Goal: Book appointment/travel/reservation

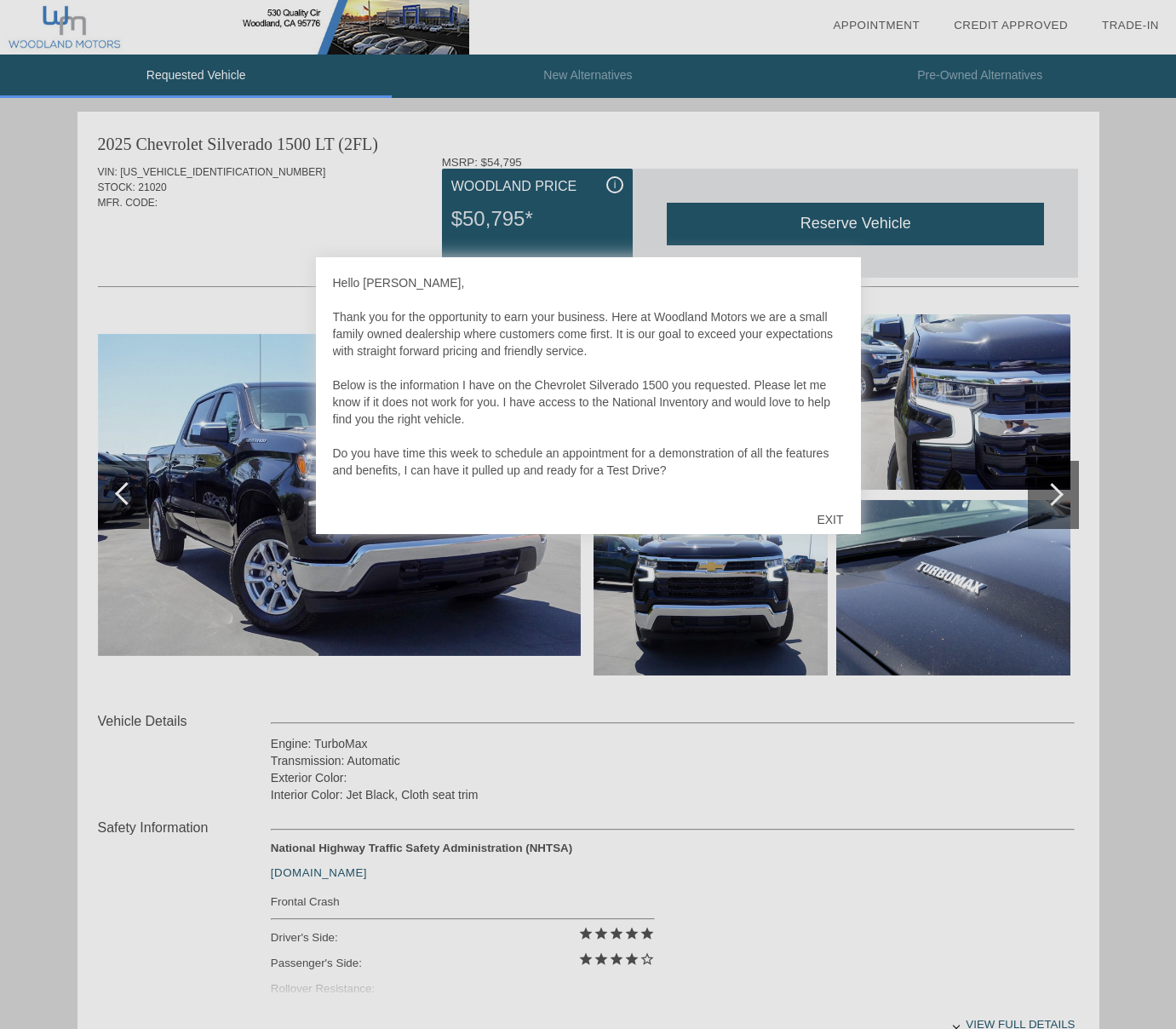
click at [836, 517] on div "EXIT" at bounding box center [830, 519] width 61 height 51
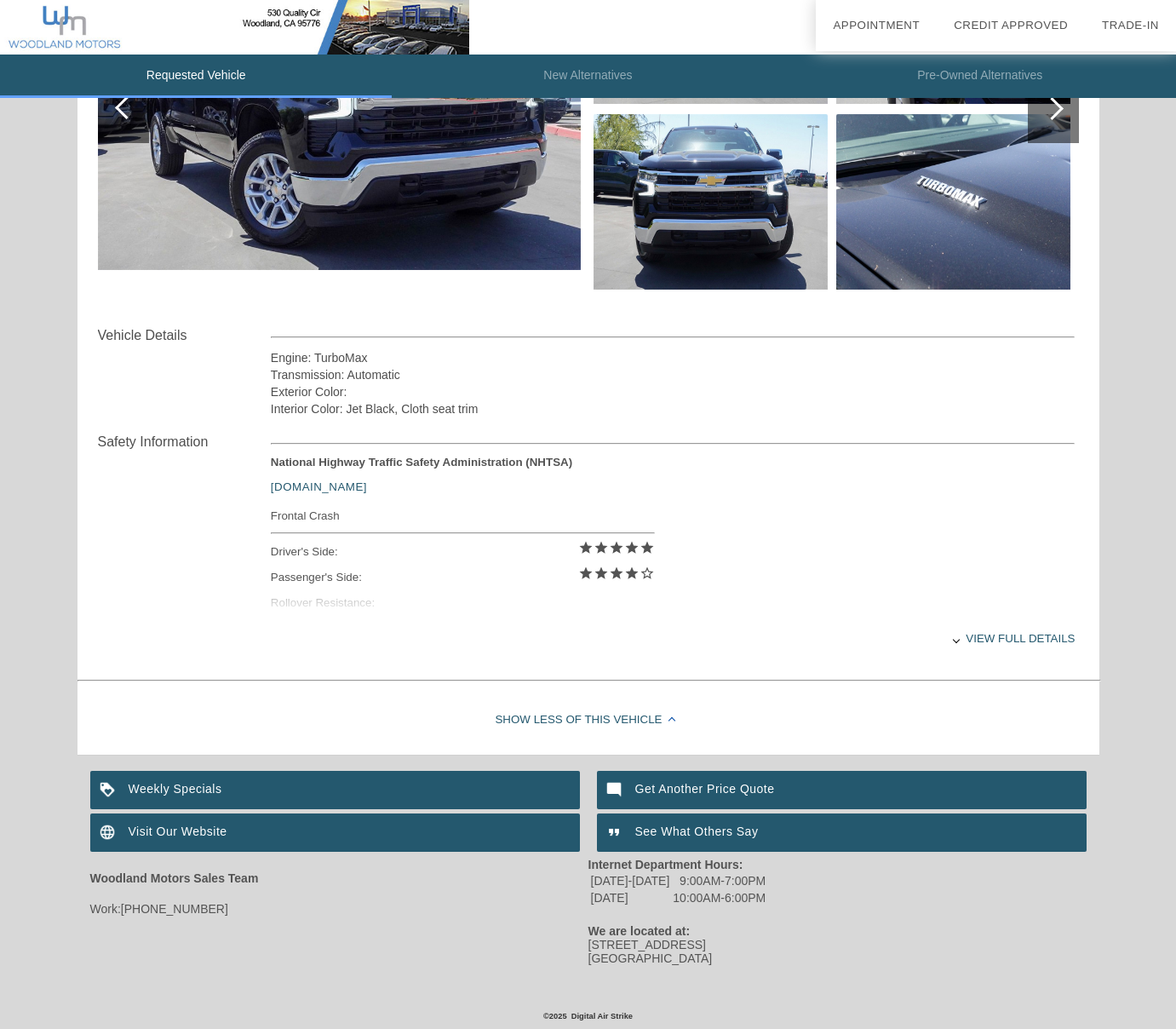
scroll to position [386, 0]
click at [156, 790] on div "Weekly Specials" at bounding box center [335, 790] width 490 height 38
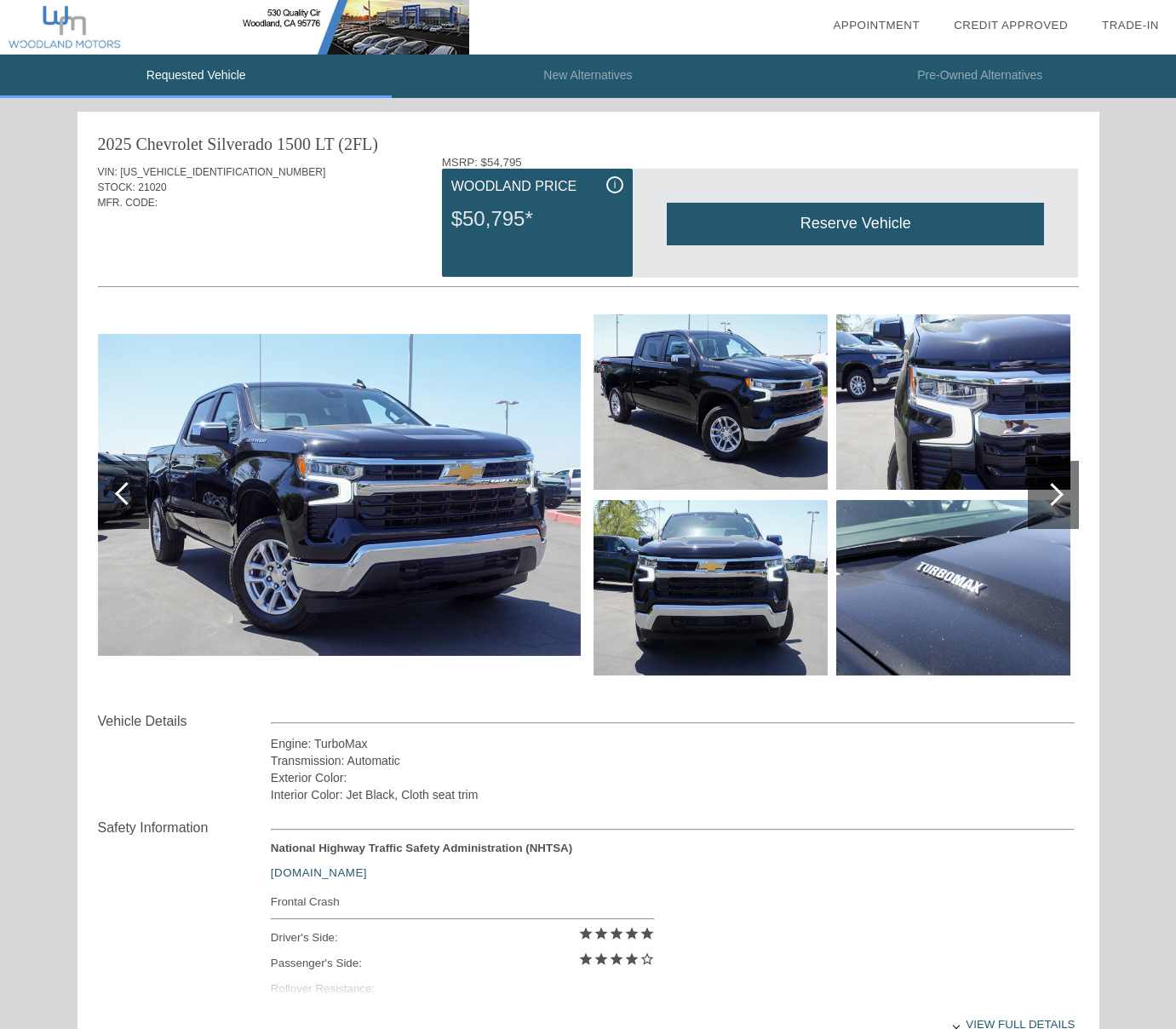
scroll to position [0, 0]
drag, startPoint x: 175, startPoint y: 190, endPoint x: 91, endPoint y: 146, distance: 94.8
click at [91, 146] on div "2025 Chevrolet Silverado 1500 LT (2FL) VIN: [US_VEHICLE_IDENTIFICATION_NUMBER] …" at bounding box center [588, 585] width 1022 height 948
copy div "2025 Chevrolet Silverado 1500 LT (2FL) VIN: [US_VEHICLE_IDENTIFICATION_NUMBER] …"
click at [771, 222] on div "Reserve Vehicle" at bounding box center [855, 223] width 377 height 42
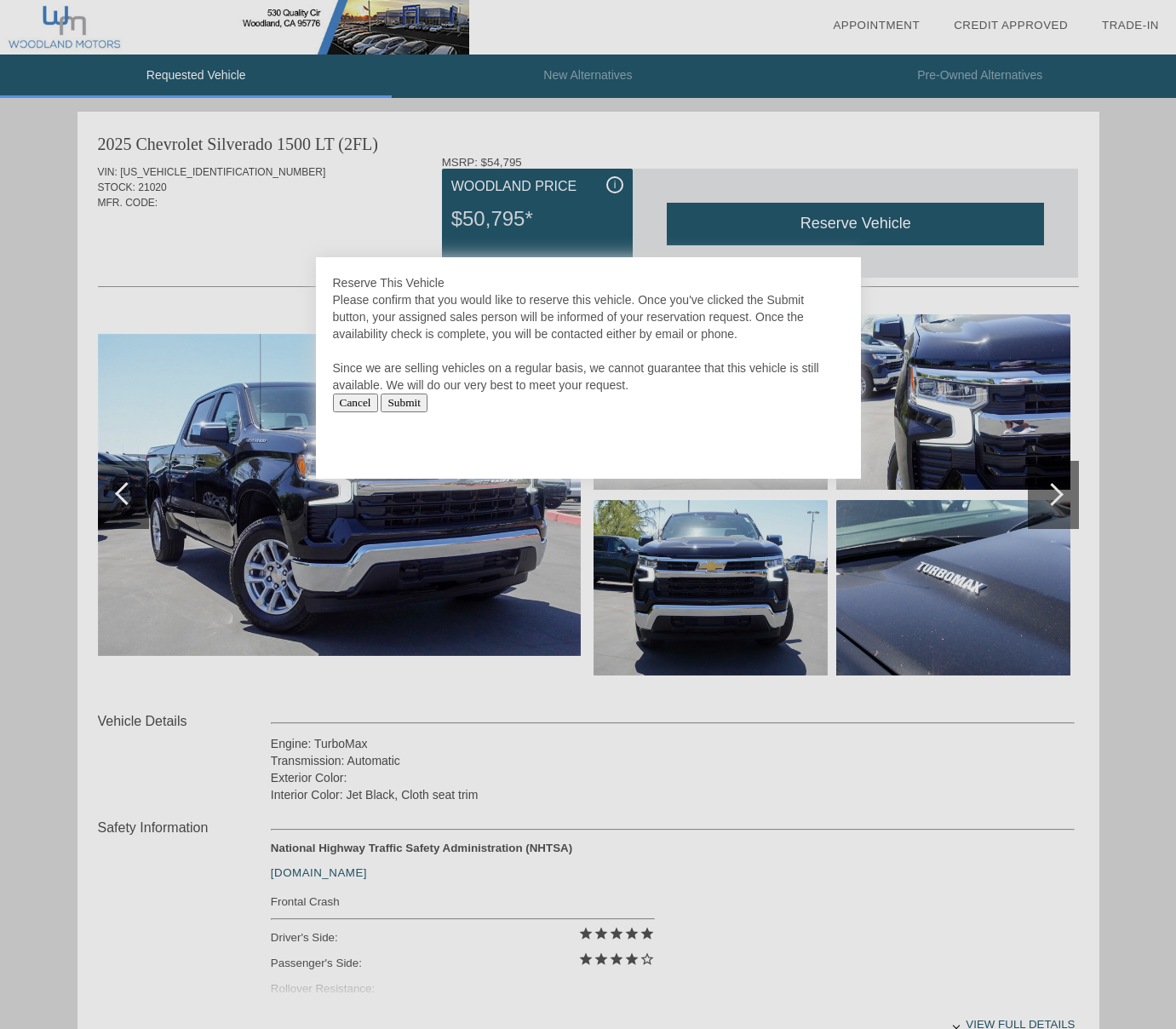
click at [756, 36] on div at bounding box center [588, 514] width 1176 height 1029
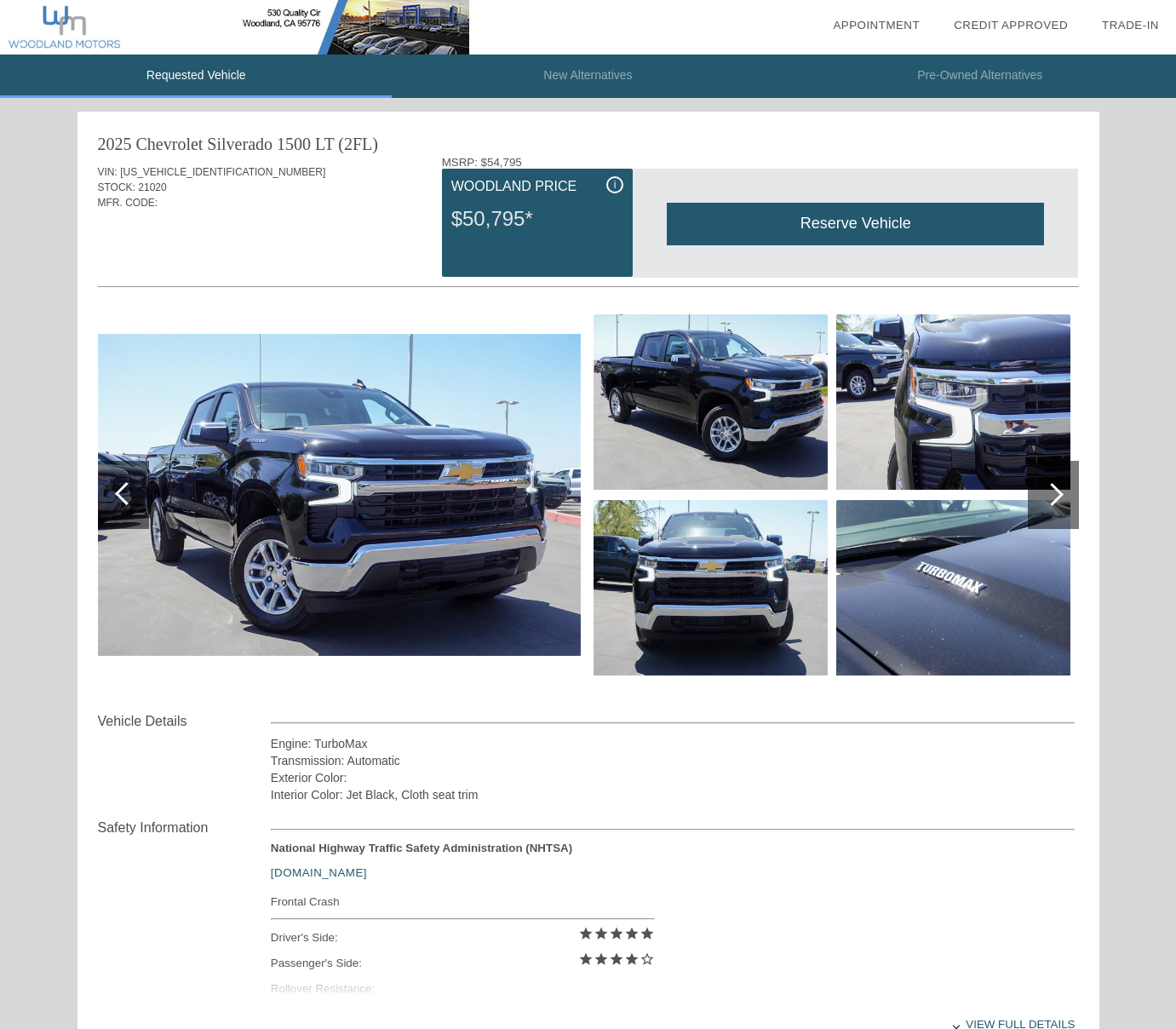
click at [811, 228] on div "Reserve Vehicle" at bounding box center [855, 223] width 377 height 42
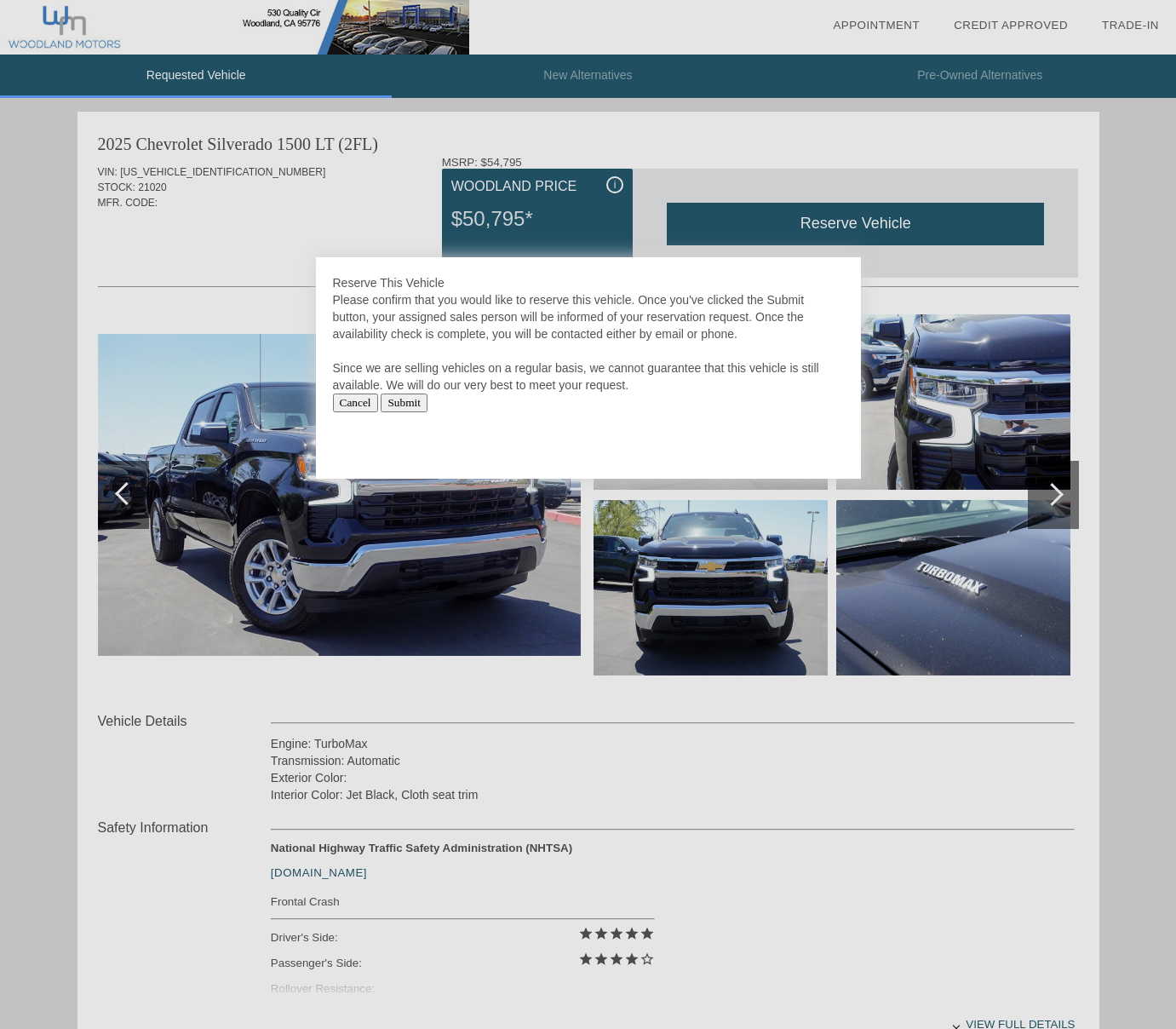
click at [413, 405] on input "Submit" at bounding box center [403, 403] width 47 height 19
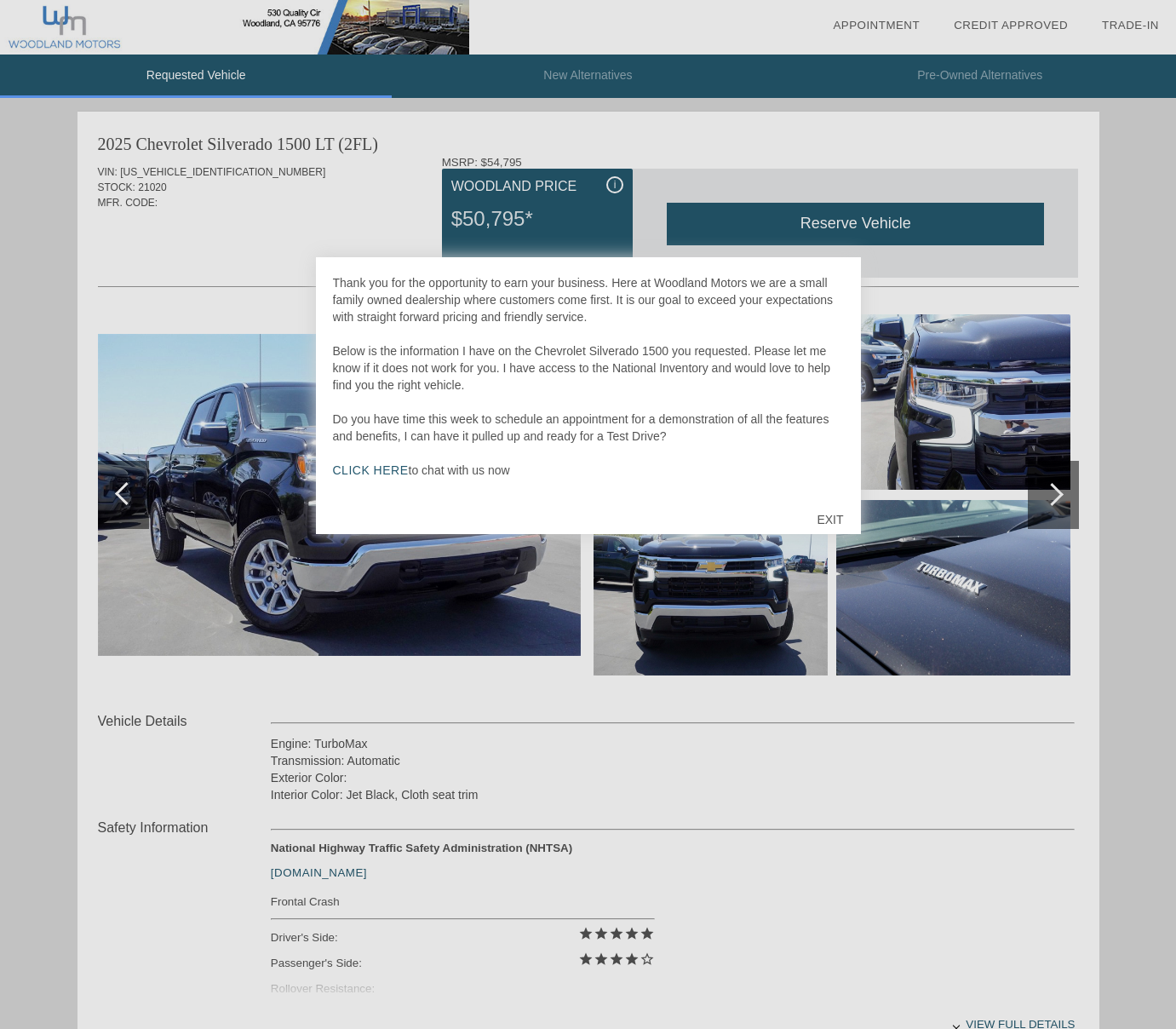
scroll to position [34, 0]
